Goal: Check status: Check status

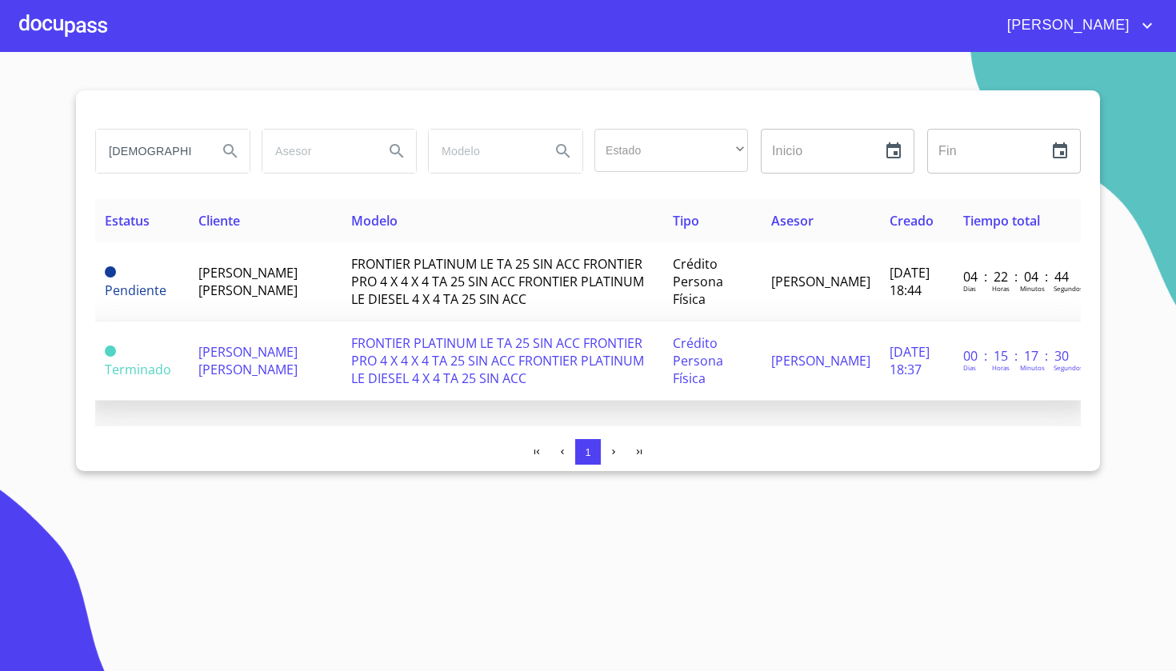
click at [458, 386] on td "FRONTIER PLATINUM LE TA 25 SIN ACC FRONTIER PRO 4 X 4 X 4 TA 25 SIN ACC FRONTIE…" at bounding box center [503, 361] width 322 height 79
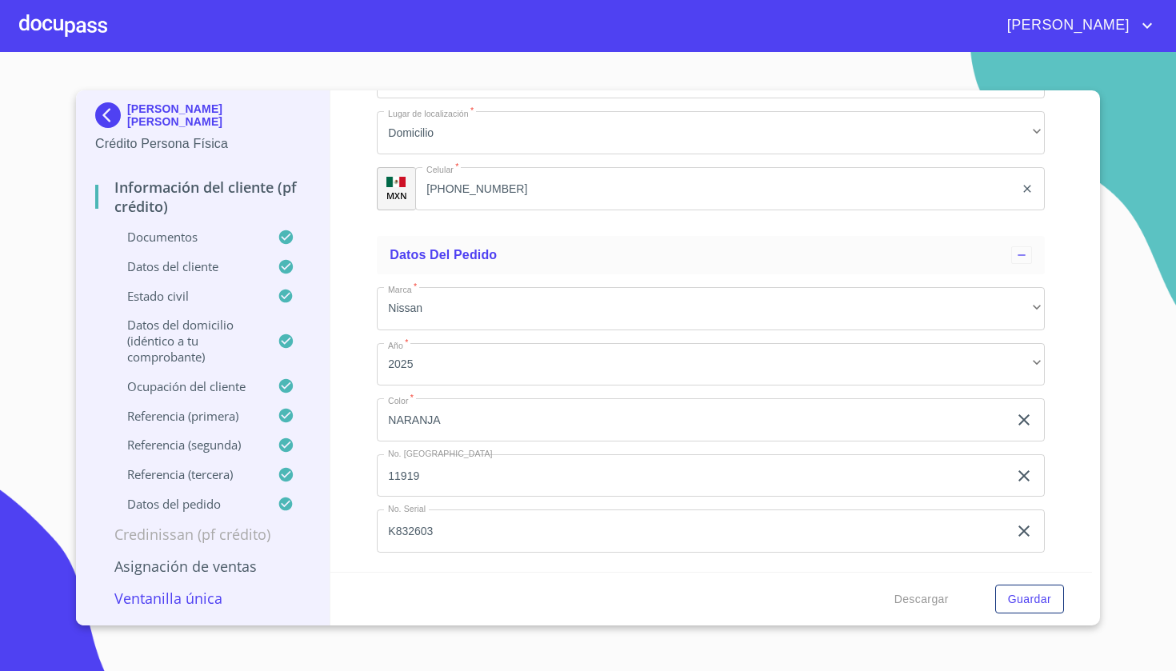
scroll to position [9557, 0]
click at [999, 605] on button "Guardar" at bounding box center [1030, 600] width 69 height 30
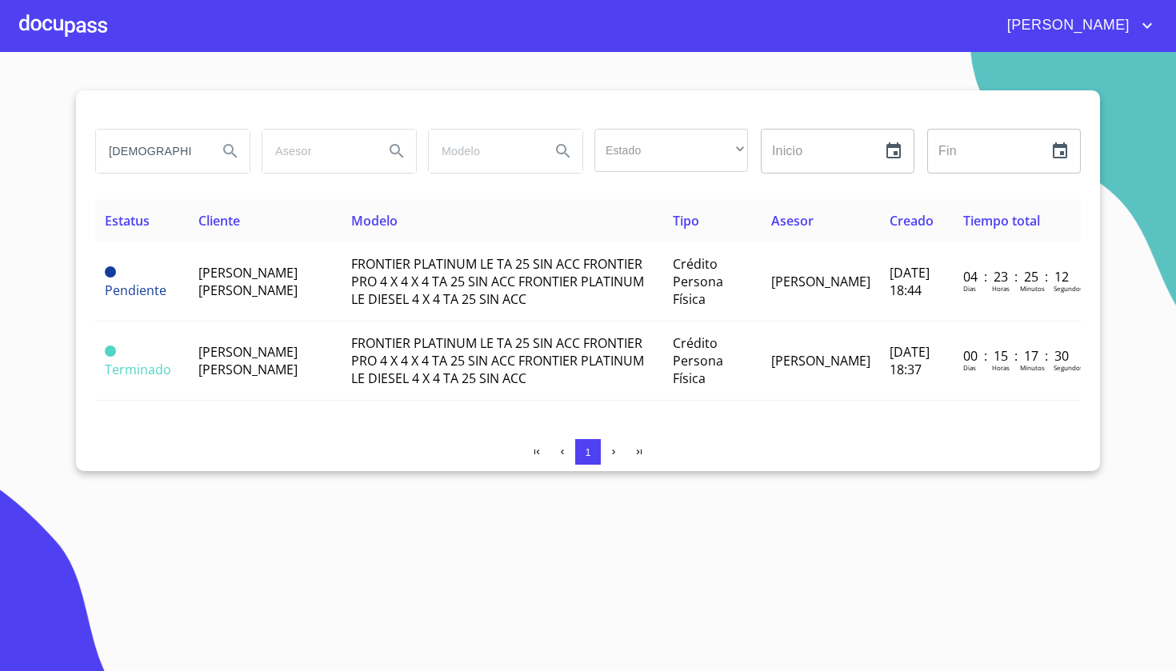
click at [63, 23] on div at bounding box center [63, 25] width 88 height 51
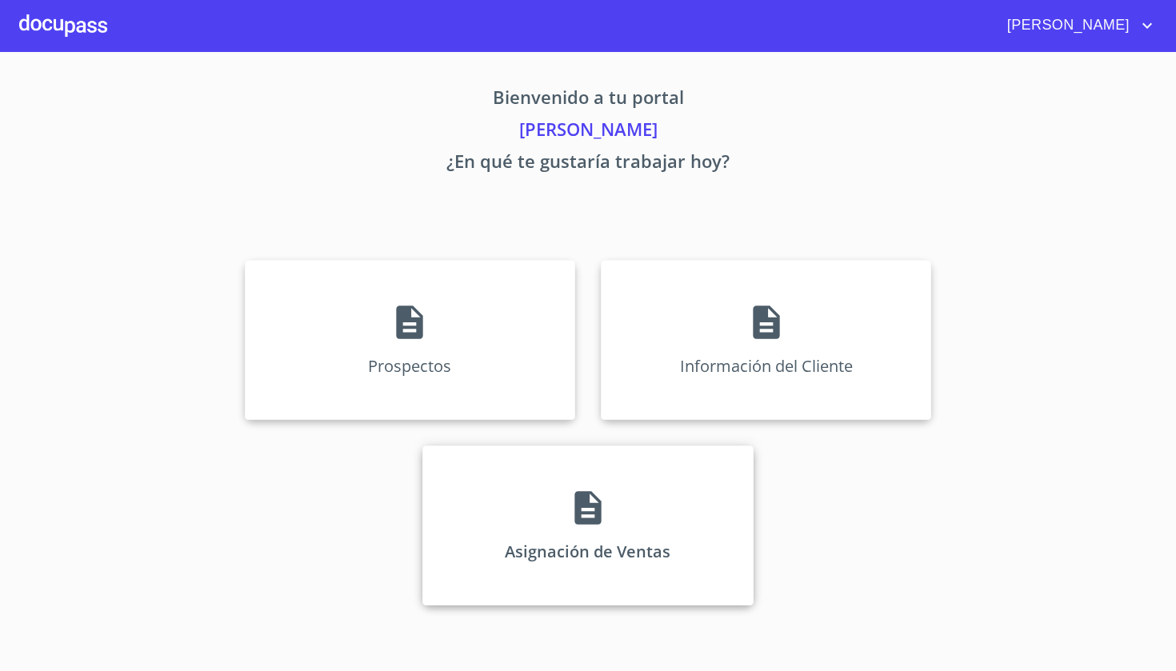
click at [597, 505] on icon at bounding box center [588, 508] width 26 height 34
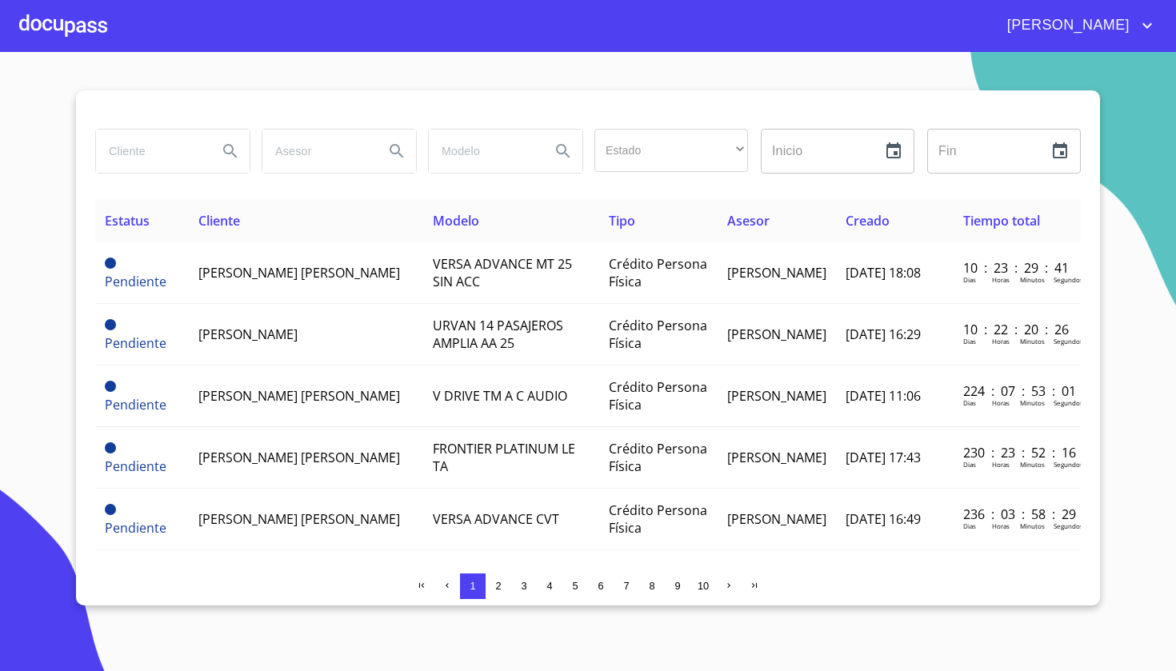
click at [176, 163] on input "search" at bounding box center [150, 151] width 109 height 43
type input "[DEMOGRAPHIC_DATA][PERSON_NAME]"
click at [222, 154] on icon "Search" at bounding box center [230, 151] width 19 height 19
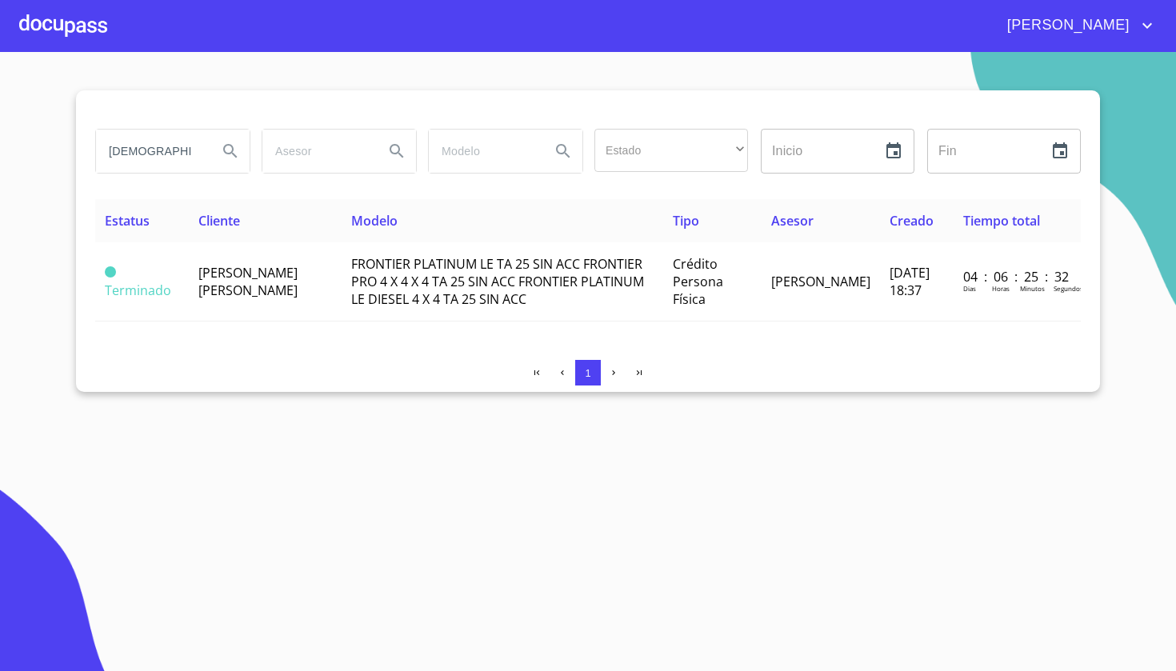
click at [642, 394] on section "[DEMOGRAPHIC_DATA][PERSON_NAME] Estado ​ ​ Inicio ​ Fin ​ Estatus Cliente Model…" at bounding box center [588, 361] width 1176 height 619
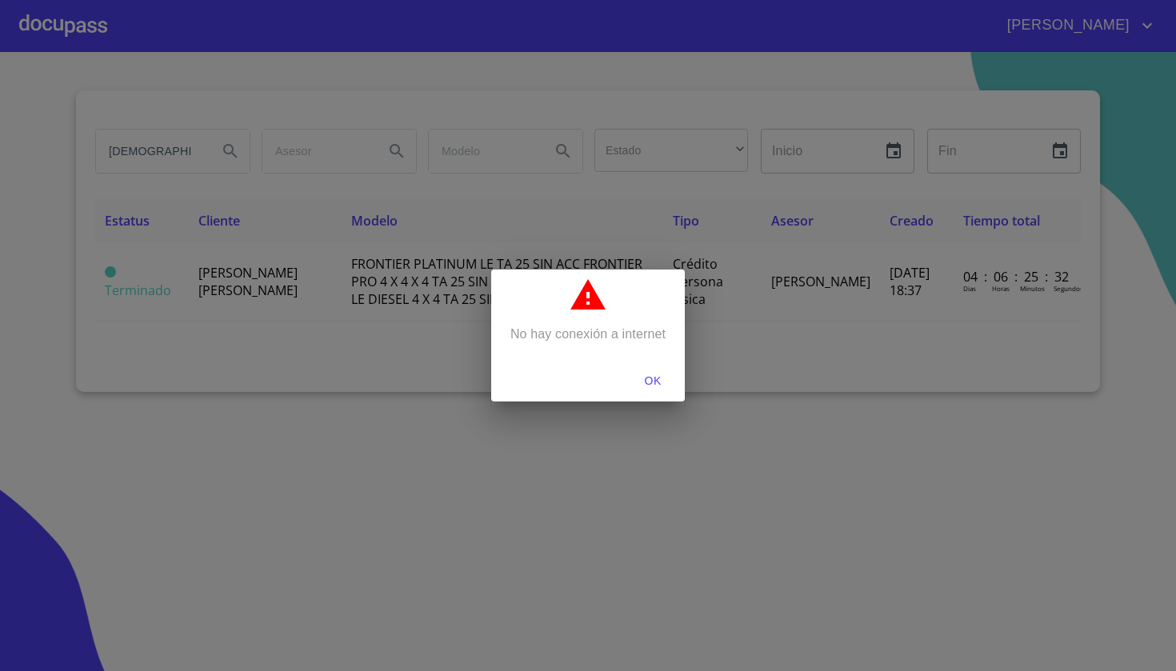
click at [654, 383] on span "OK" at bounding box center [653, 381] width 38 height 20
